Goal: Task Accomplishment & Management: Use online tool/utility

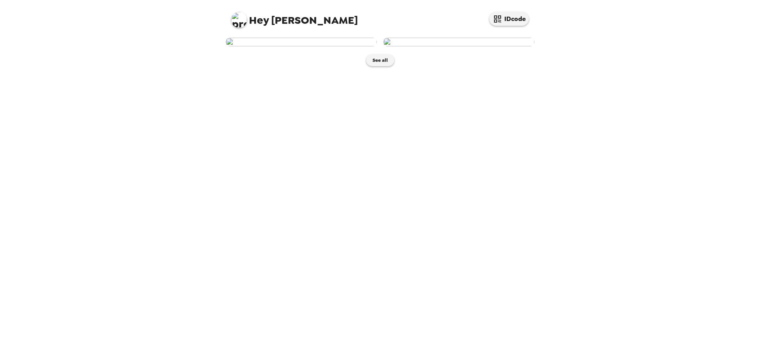
click at [467, 46] on img at bounding box center [458, 42] width 151 height 9
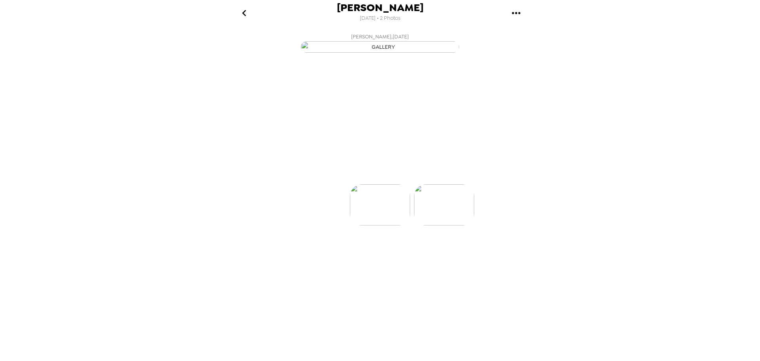
scroll to position [0, 63]
click at [357, 182] on button "Backdrops" at bounding box center [362, 170] width 69 height 24
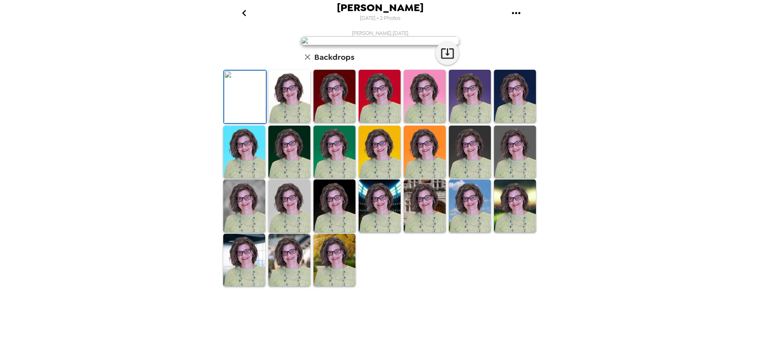
click at [463, 122] on img at bounding box center [470, 96] width 42 height 53
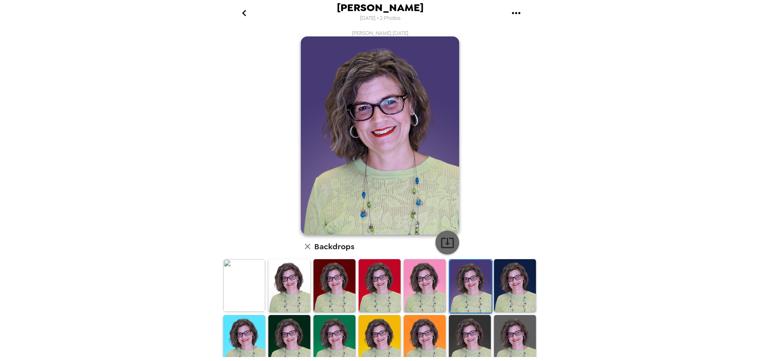
click at [444, 243] on icon "button" at bounding box center [447, 242] width 13 height 10
click at [466, 325] on img at bounding box center [470, 341] width 42 height 53
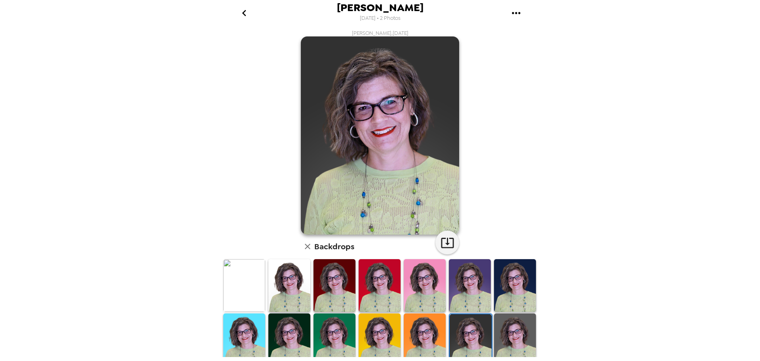
click at [333, 338] on img at bounding box center [334, 339] width 42 height 53
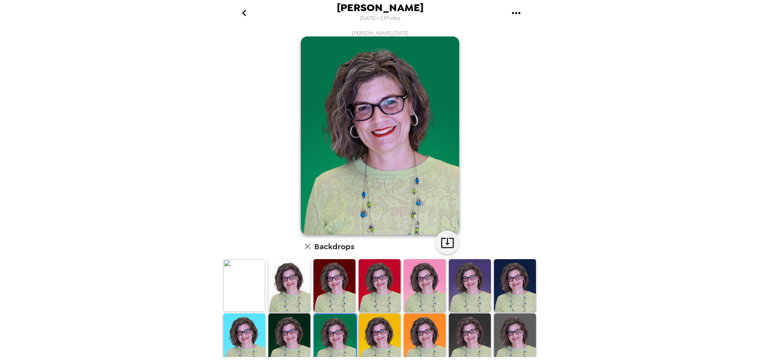
click at [412, 338] on img at bounding box center [425, 339] width 42 height 53
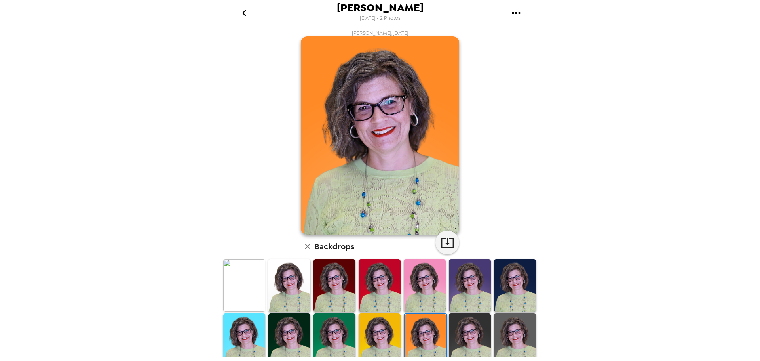
click at [528, 282] on img at bounding box center [515, 285] width 42 height 53
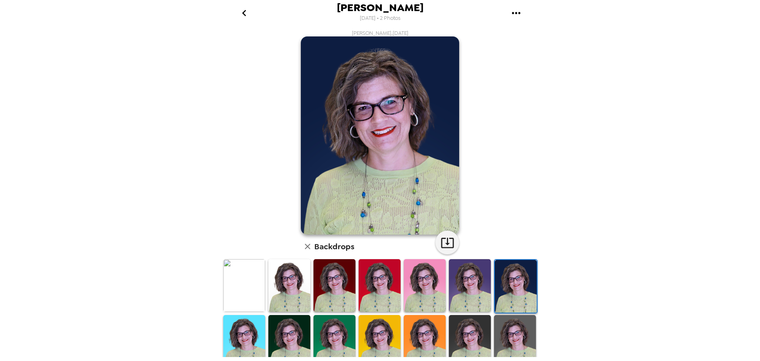
click at [469, 279] on img at bounding box center [470, 285] width 42 height 53
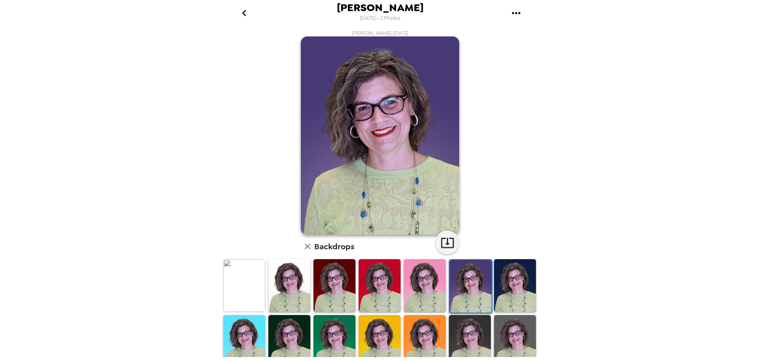
click at [281, 332] on img at bounding box center [289, 341] width 42 height 53
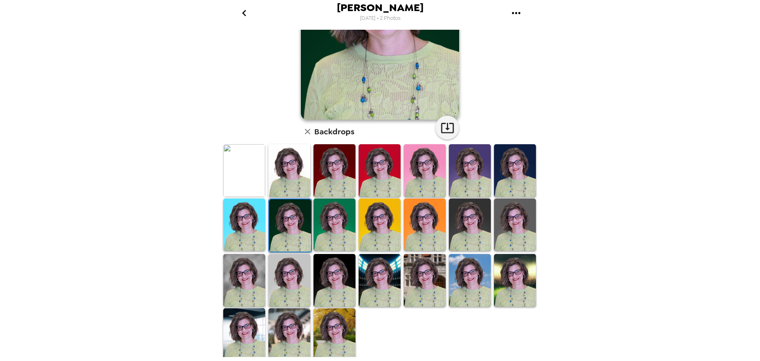
click at [473, 294] on img at bounding box center [470, 280] width 42 height 53
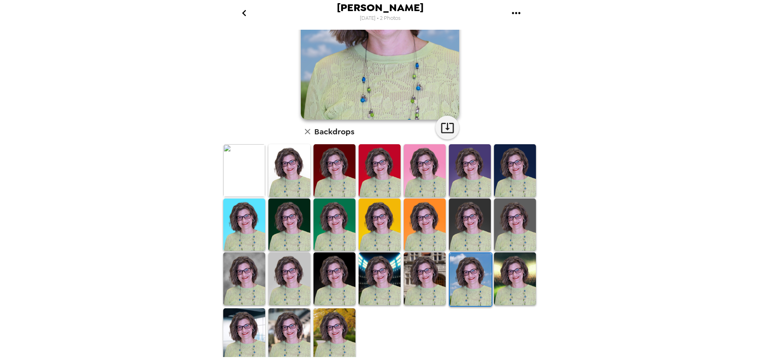
scroll to position [115, 0]
click at [379, 279] on img at bounding box center [380, 278] width 42 height 53
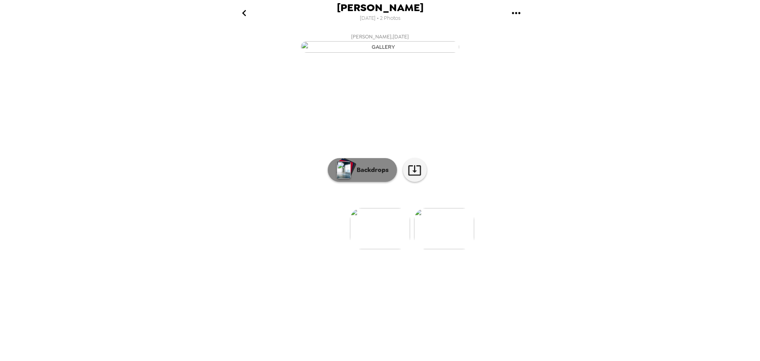
click at [382, 175] on p "Backdrops" at bounding box center [371, 169] width 36 height 9
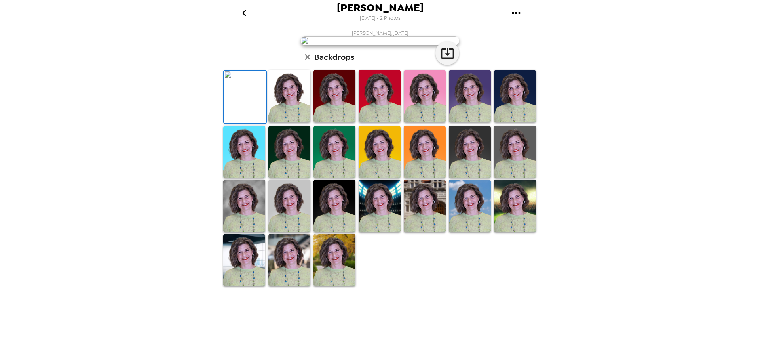
click at [460, 122] on img at bounding box center [470, 96] width 42 height 53
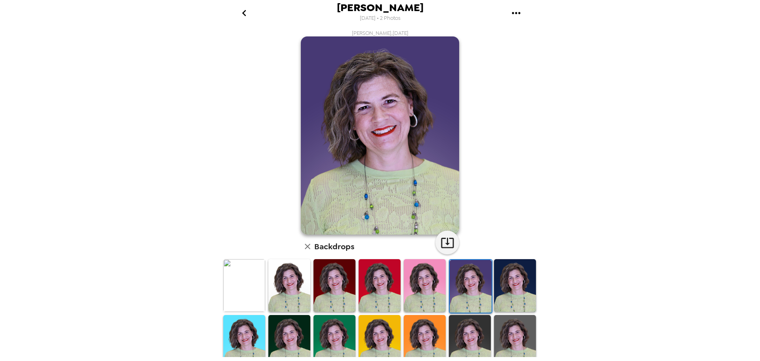
click at [248, 17] on icon "go back" at bounding box center [244, 13] width 13 height 13
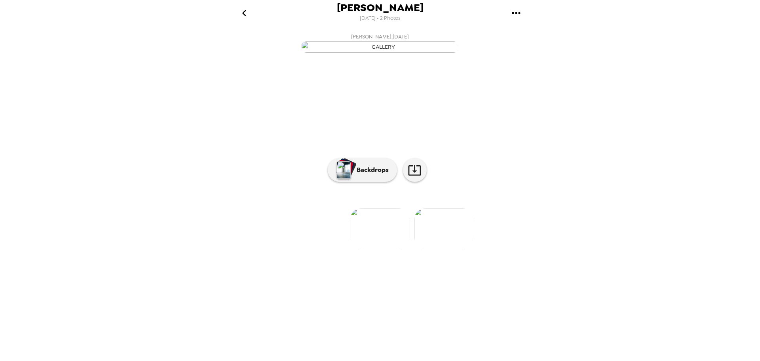
scroll to position [0, 16]
click at [424, 249] on img at bounding box center [428, 228] width 60 height 41
click at [373, 182] on button "Backdrops" at bounding box center [362, 170] width 69 height 24
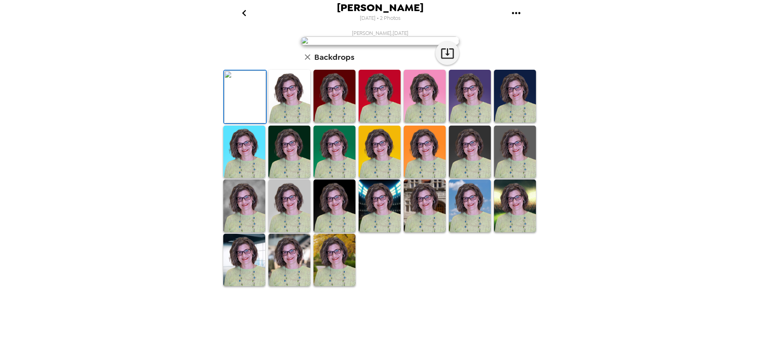
click at [456, 122] on img at bounding box center [470, 96] width 42 height 53
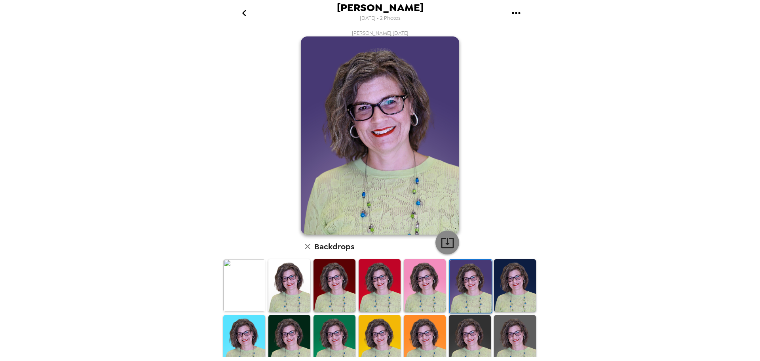
click at [448, 241] on icon "button" at bounding box center [448, 243] width 14 height 14
